Goal: Task Accomplishment & Management: Use online tool/utility

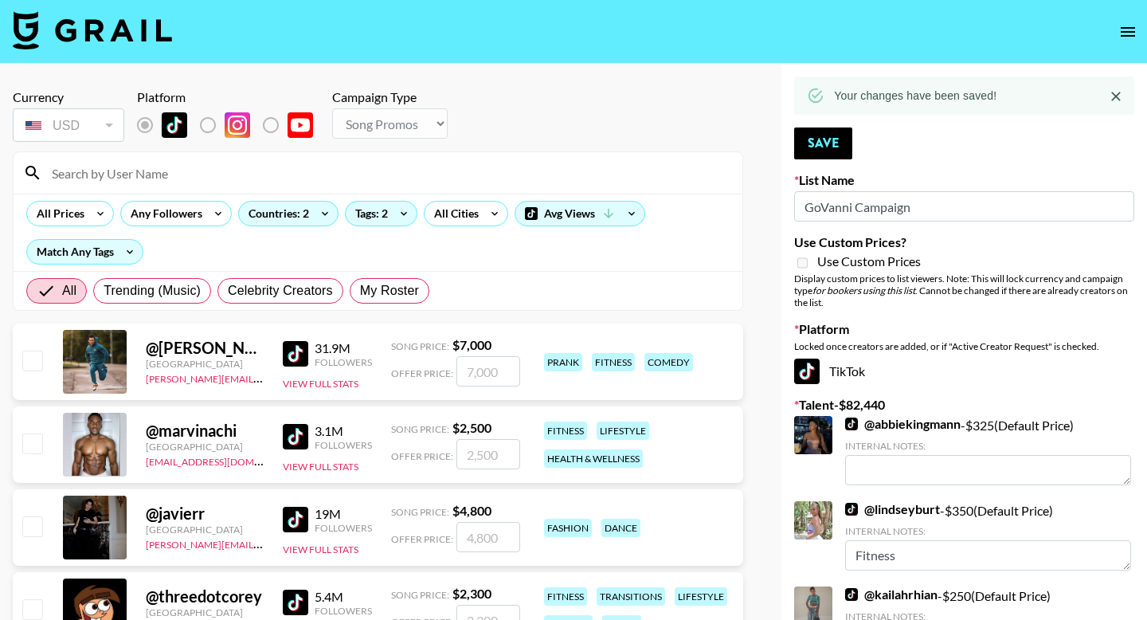
select select "Song"
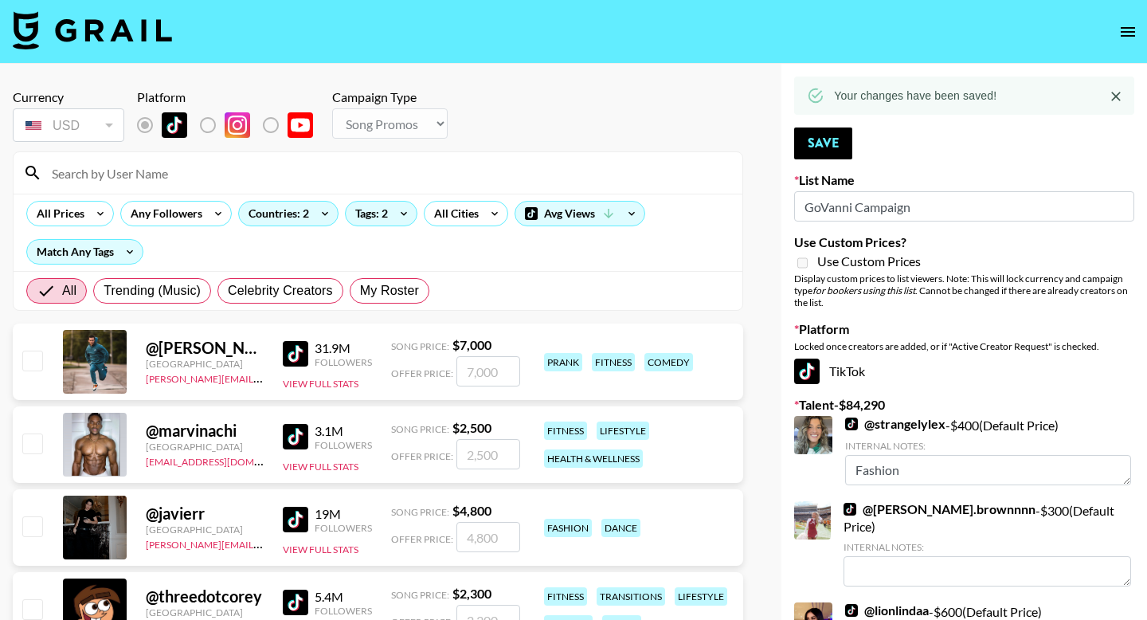
click at [184, 177] on input at bounding box center [387, 172] width 691 height 25
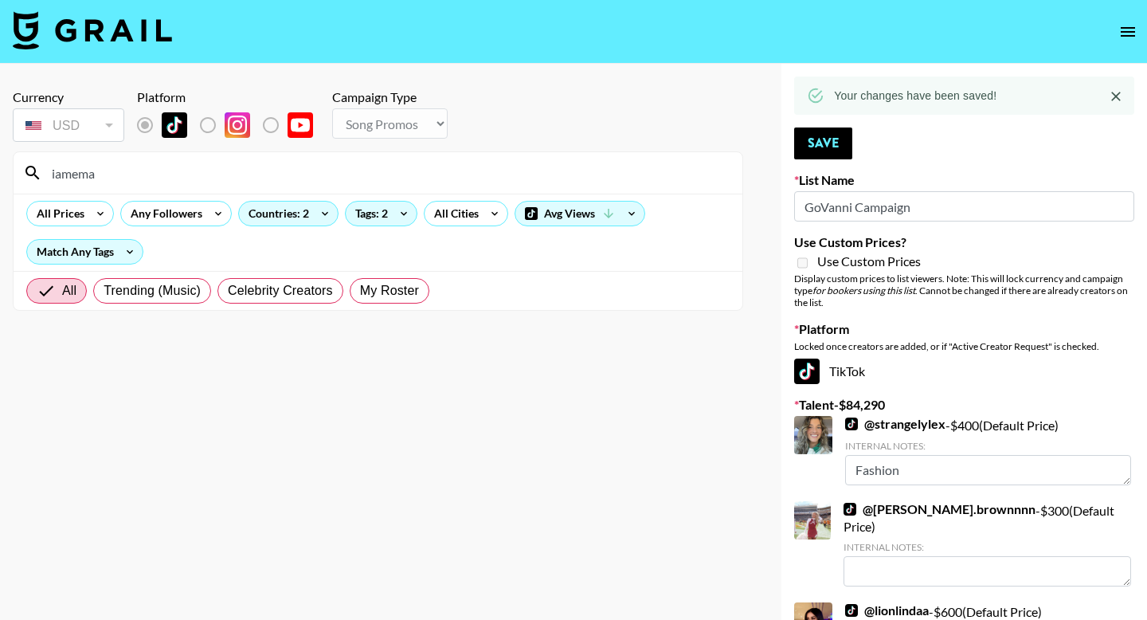
click at [197, 178] on input "iamema" at bounding box center [387, 172] width 691 height 25
type input "iamemm"
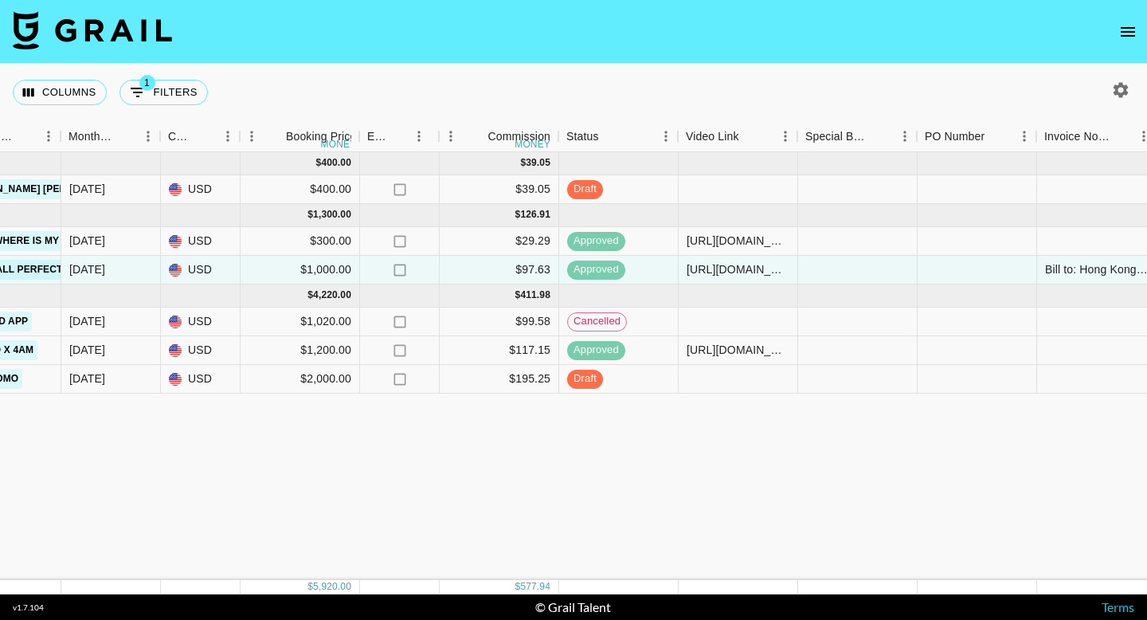
scroll to position [0, 828]
click at [748, 181] on div at bounding box center [737, 189] width 119 height 29
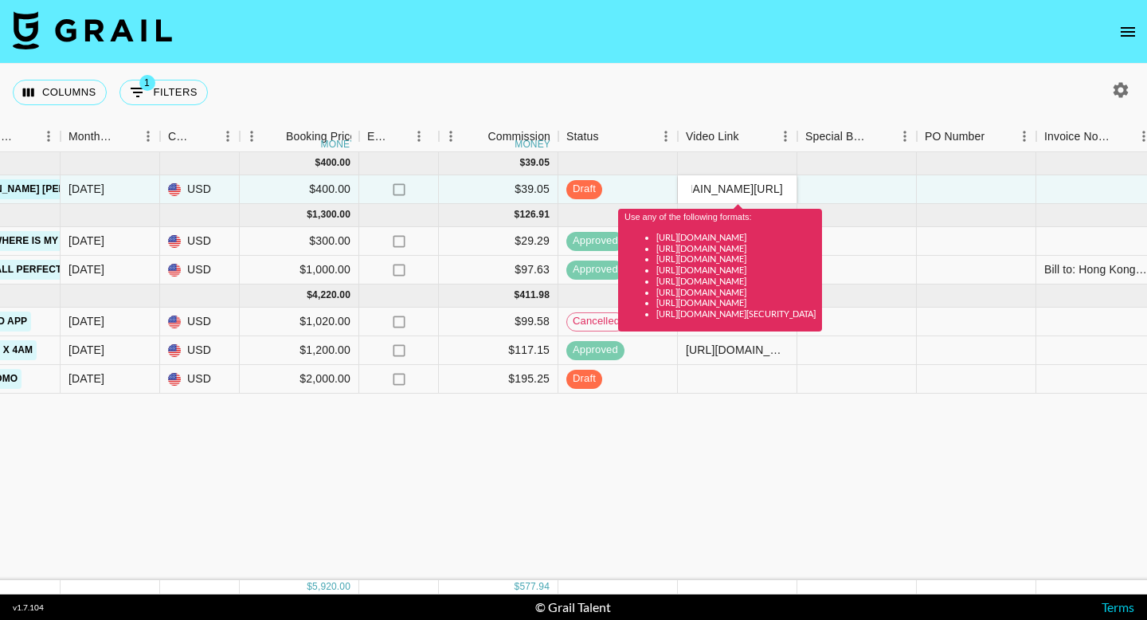
scroll to position [0, 105]
type input "vhttps://[DOMAIN_NAME][URL]"
click at [753, 186] on input "vhttps://[DOMAIN_NAME][URL]" at bounding box center [737, 188] width 117 height 13
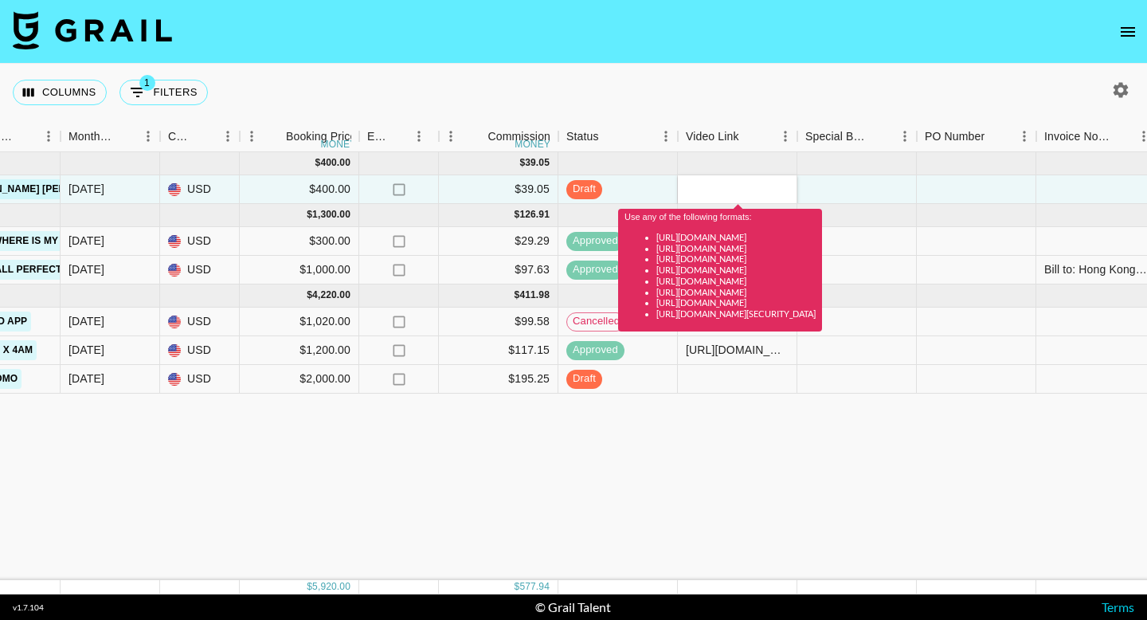
scroll to position [0, 0]
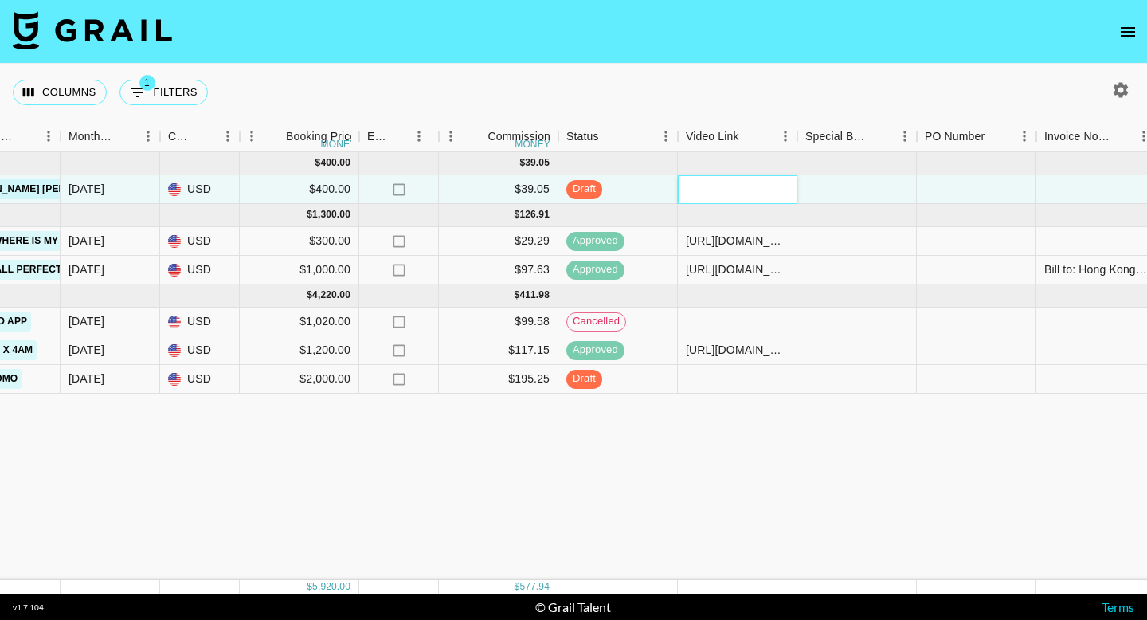
click at [710, 188] on input "text" at bounding box center [737, 188] width 117 height 13
paste input "https://www.tiktok.com/@sv3ngali1/video/7558222721256066359?_r=1&_t=ZT-90KkVY04…"
type input "https://www.tiktok.com/@sv3ngali1/video/7558222721256066359?_r=1&_t=ZT-90KkVY04…"
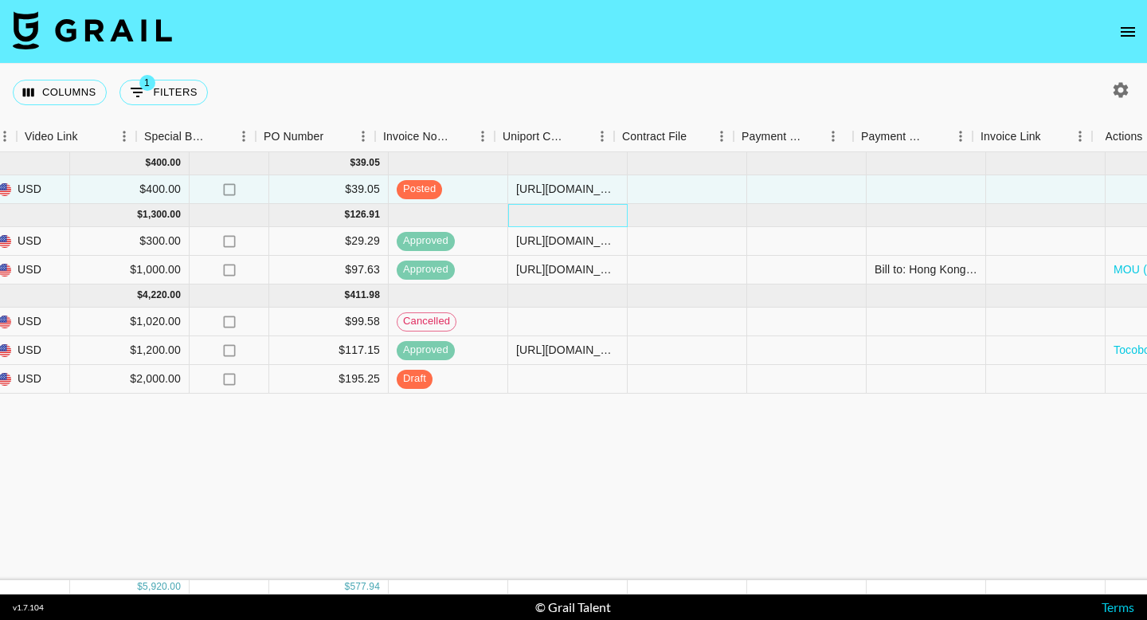
scroll to position [0, 1498]
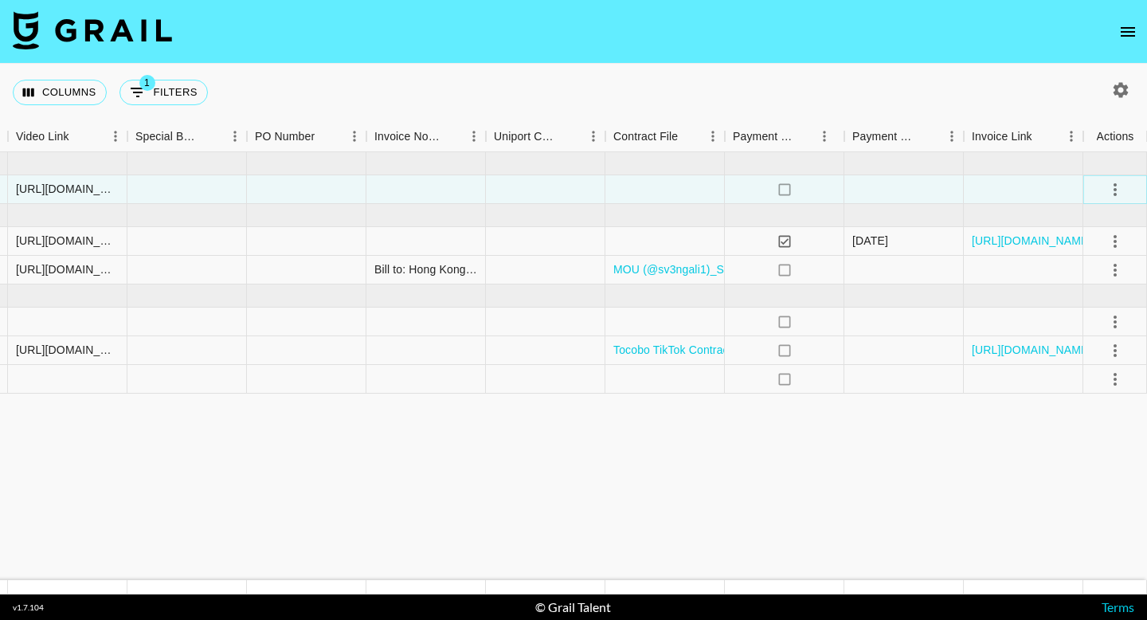
click at [1118, 190] on icon "select merge strategy" at bounding box center [1115, 189] width 19 height 19
click at [1091, 339] on div "Approve" at bounding box center [1080, 338] width 49 height 19
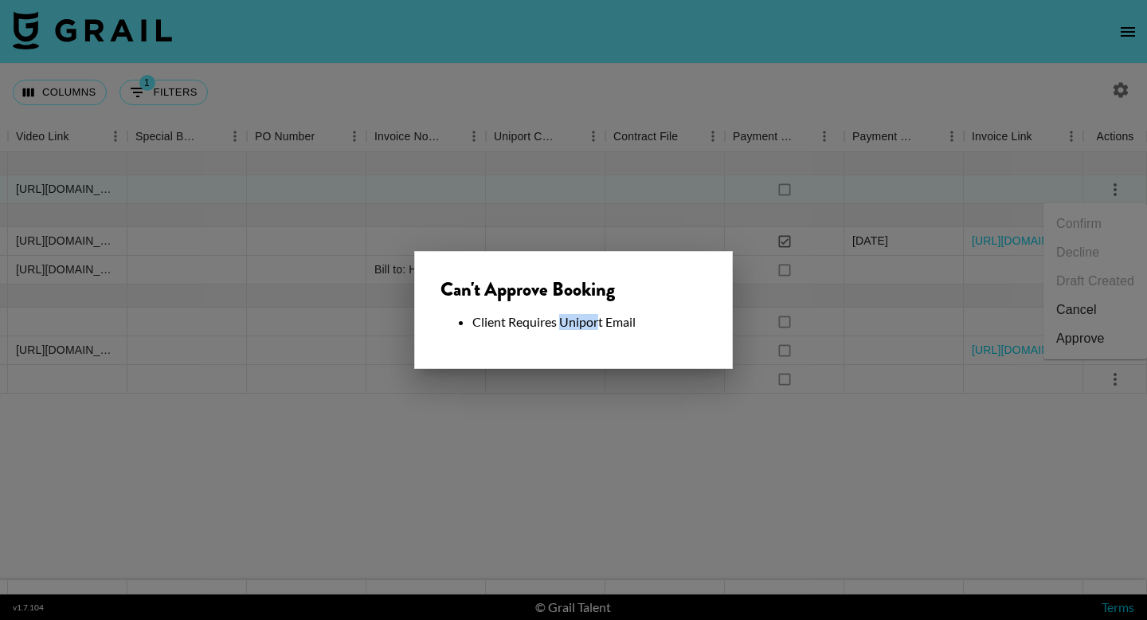
drag, startPoint x: 561, startPoint y: 324, endPoint x: 600, endPoint y: 316, distance: 39.8
click at [599, 316] on li "Client Requires Uniport Email" at bounding box center [589, 322] width 234 height 16
click at [601, 317] on li "Client Requires Uniport Email" at bounding box center [589, 322] width 234 height 16
click at [582, 444] on div at bounding box center [573, 310] width 1147 height 620
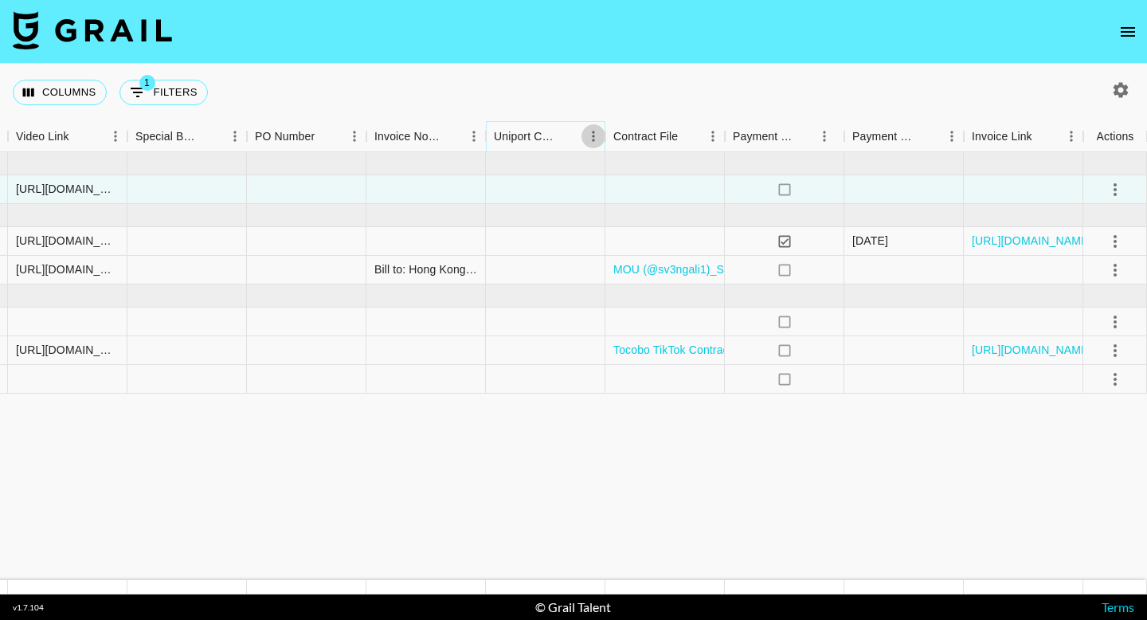
click at [589, 137] on icon "Menu" at bounding box center [594, 136] width 16 height 16
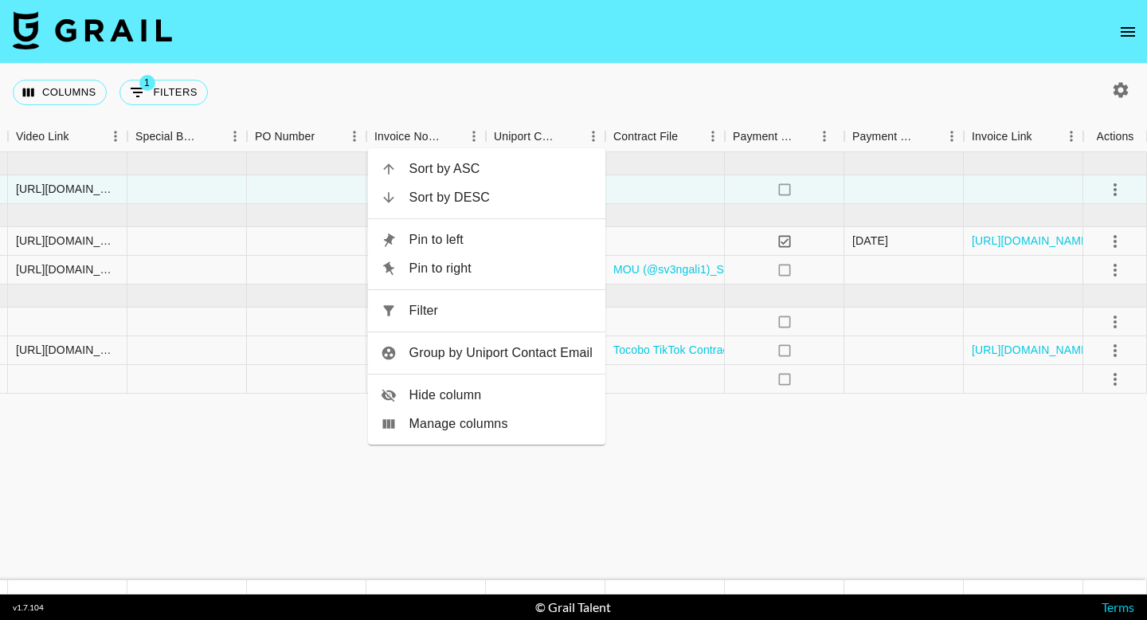
click at [586, 95] on div "Columns 1 Filters + Booking" at bounding box center [573, 92] width 1147 height 57
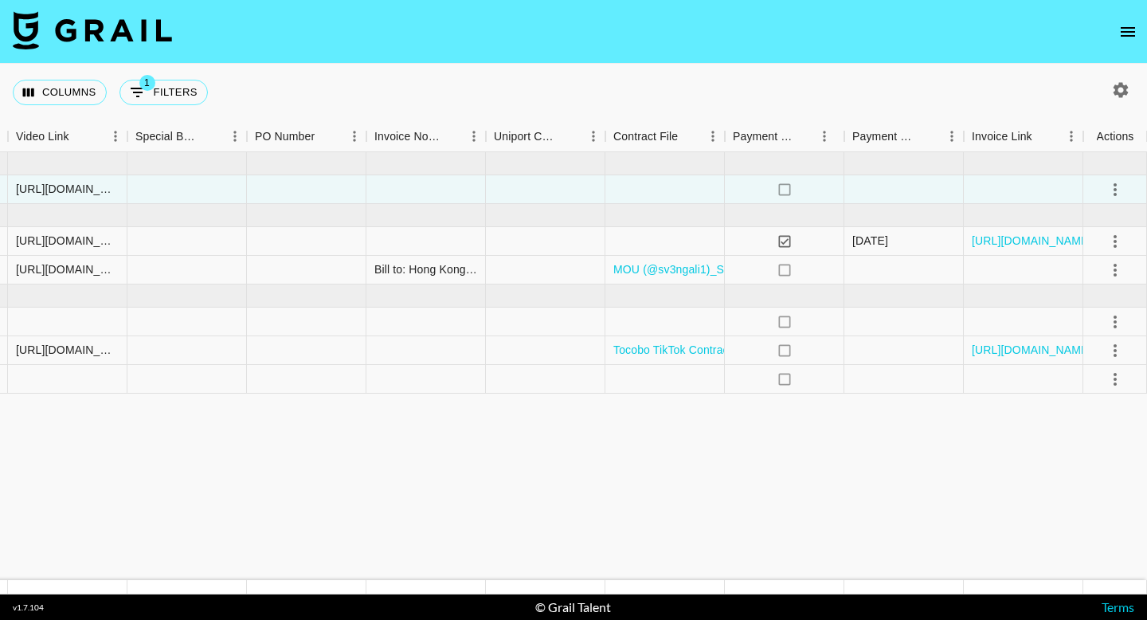
select select "id"
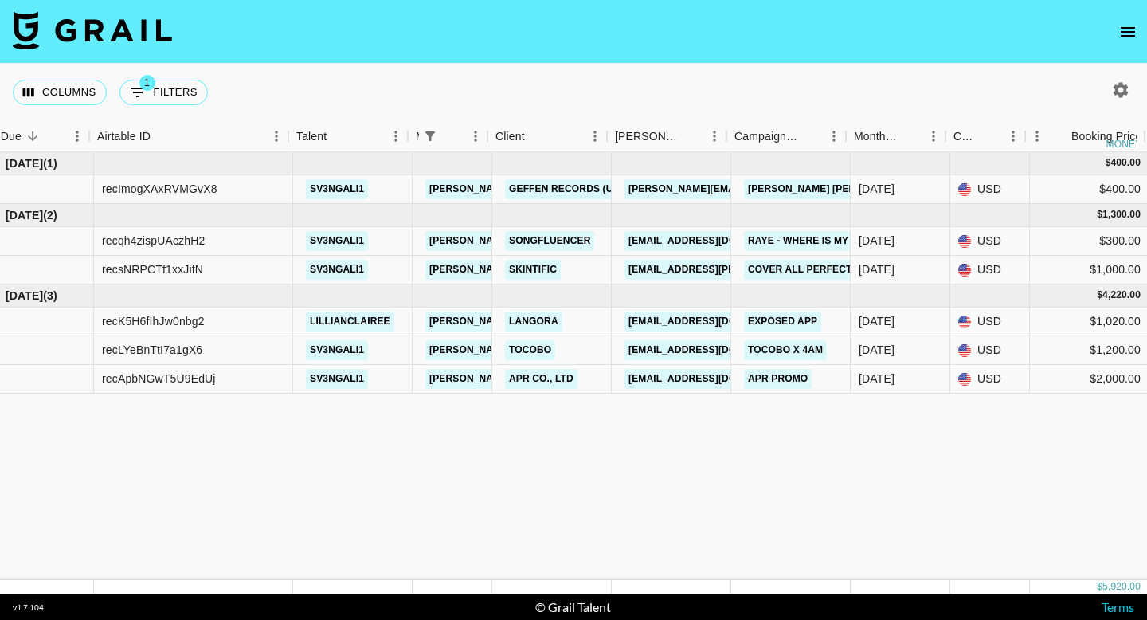
scroll to position [0, 42]
